Goal: Task Accomplishment & Management: Manage account settings

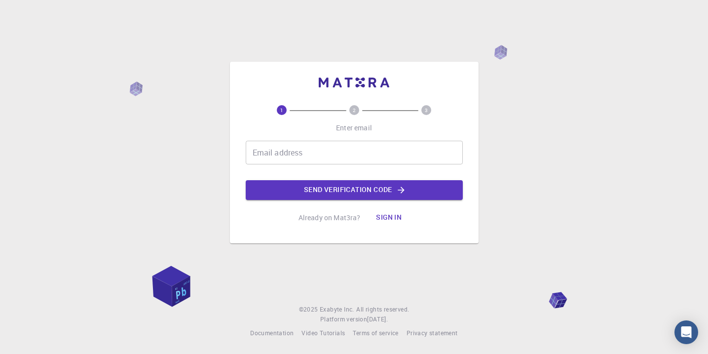
click at [345, 159] on input "Email address" at bounding box center [354, 153] width 217 height 24
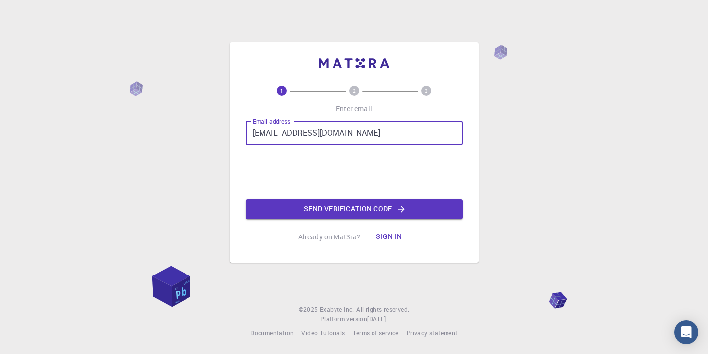
type input "[EMAIL_ADDRESS][DOMAIN_NAME]"
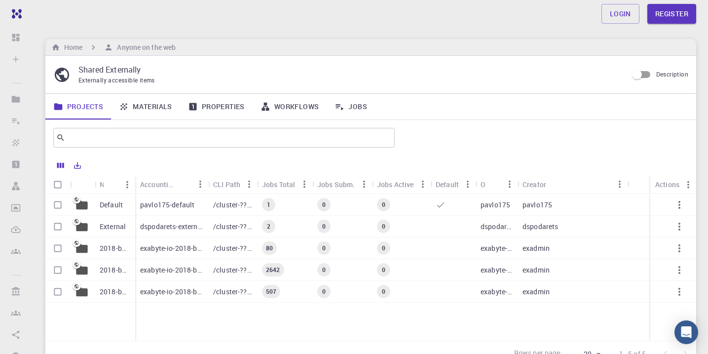
click at [208, 200] on div "pavlo175-default" at bounding box center [171, 205] width 73 height 22
